Goal: Task Accomplishment & Management: Use online tool/utility

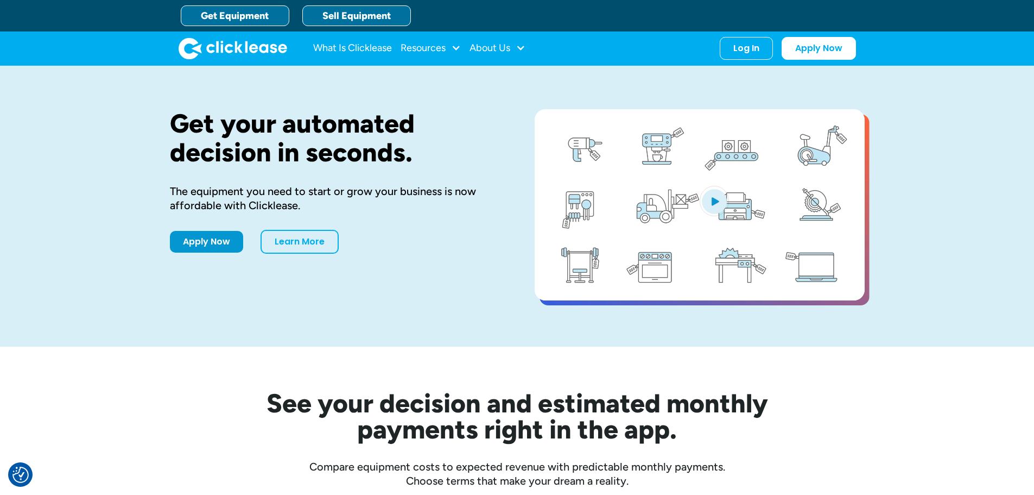
click at [398, 12] on link "Sell Equipment" at bounding box center [356, 15] width 109 height 21
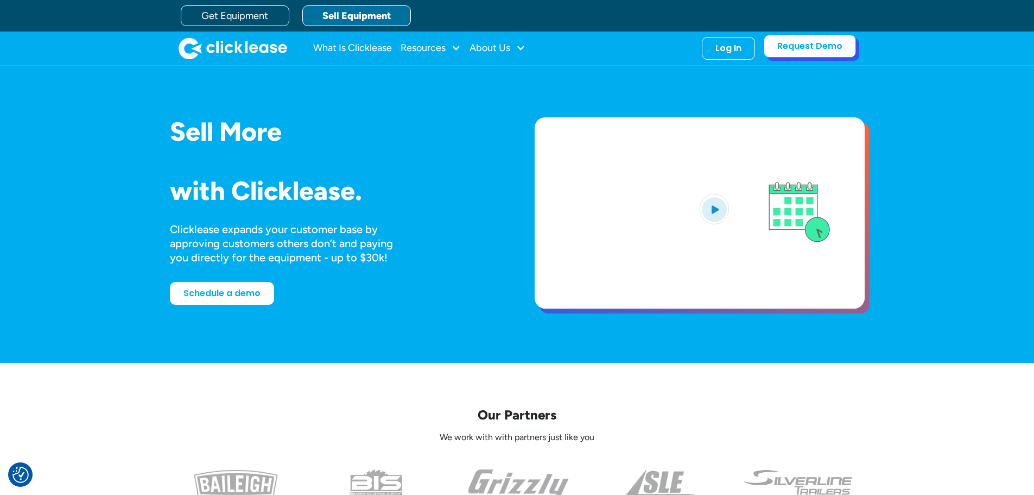
click at [803, 46] on link "Request Demo" at bounding box center [810, 46] width 92 height 23
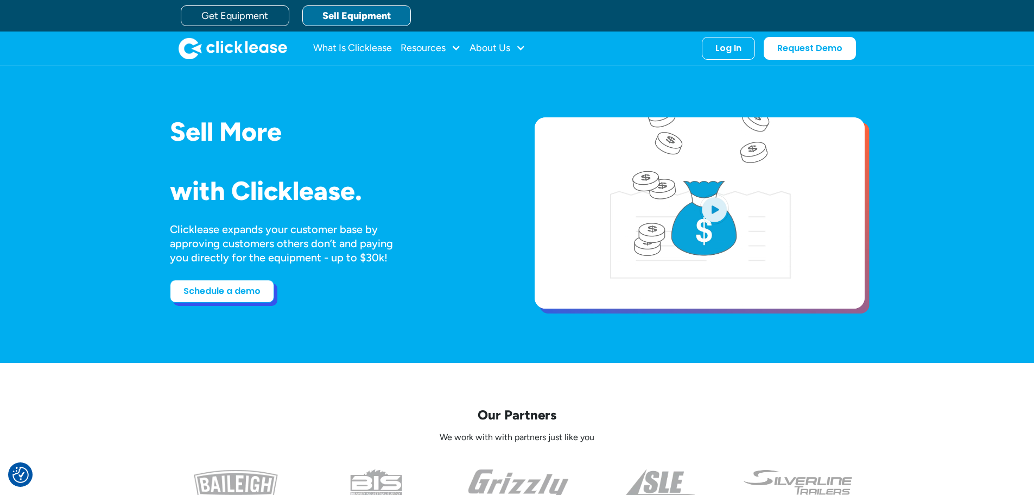
click at [238, 287] on link "Schedule a demo" at bounding box center [222, 291] width 104 height 23
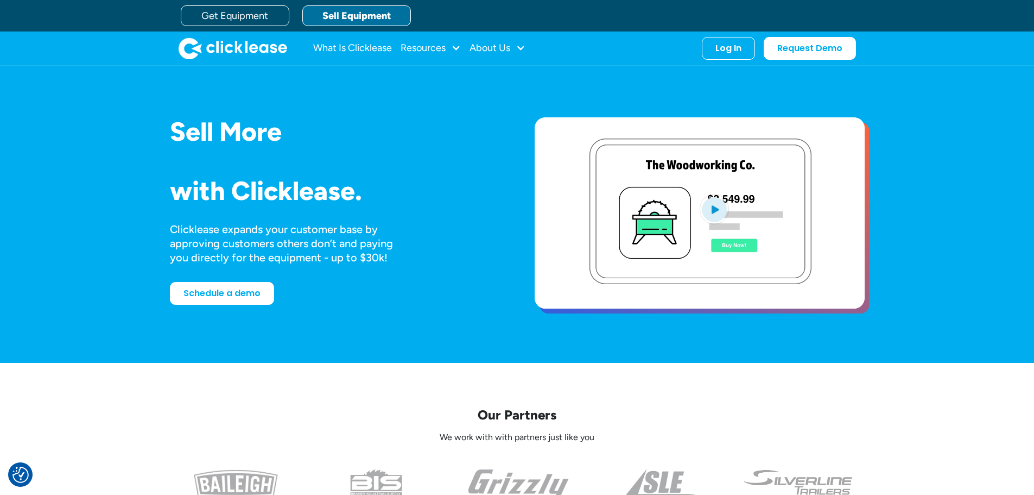
click at [370, 8] on link "Sell Equipment" at bounding box center [356, 15] width 109 height 21
